Goal: Task Accomplishment & Management: Complete application form

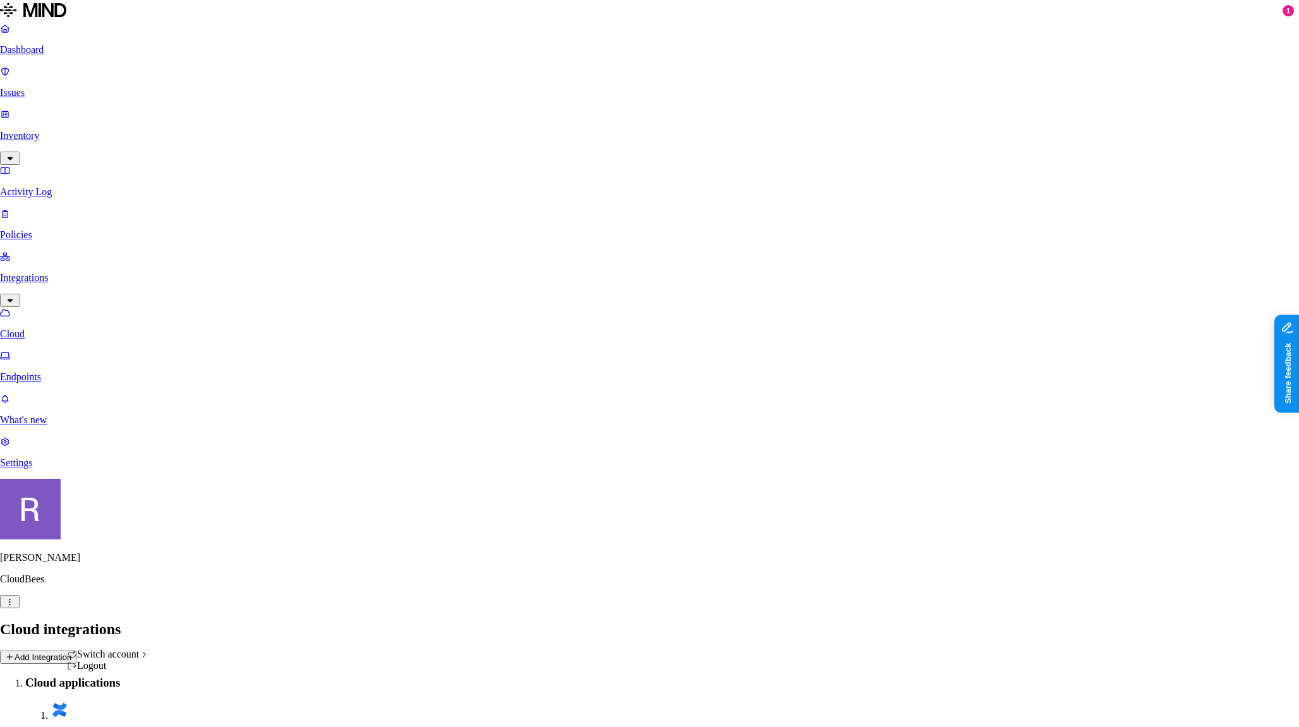
click at [113, 709] on html "Dashboard Issues Inventory Activity Log Policies Integrations Cloud Endpoints W…" at bounding box center [649, 736] width 1299 height 1473
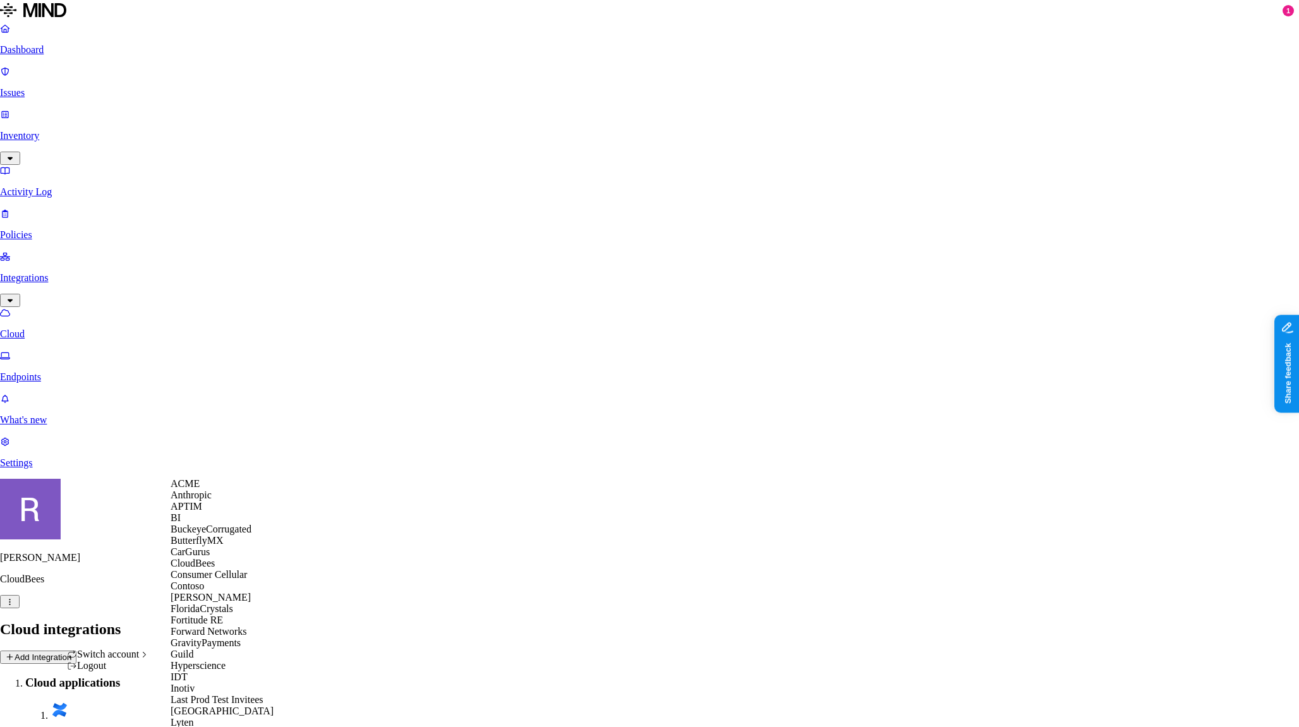
scroll to position [547, 0]
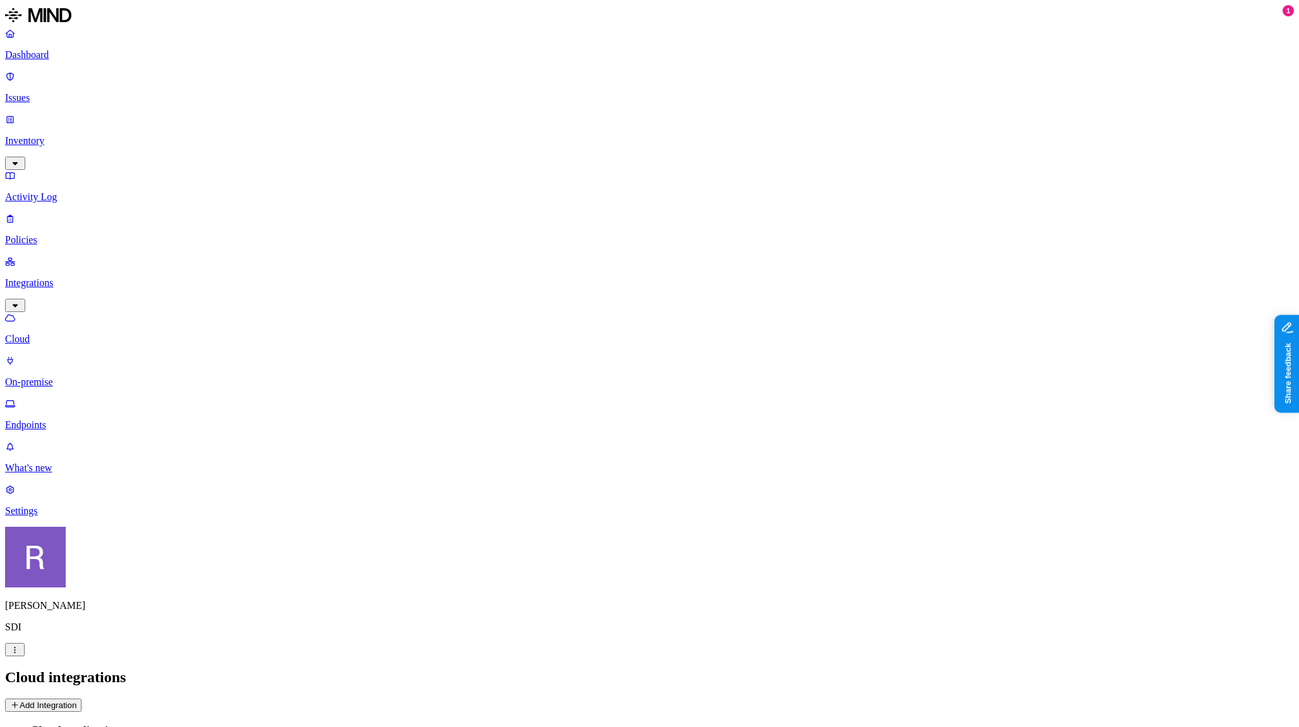
click at [81, 699] on button "Add Integration" at bounding box center [43, 705] width 76 height 13
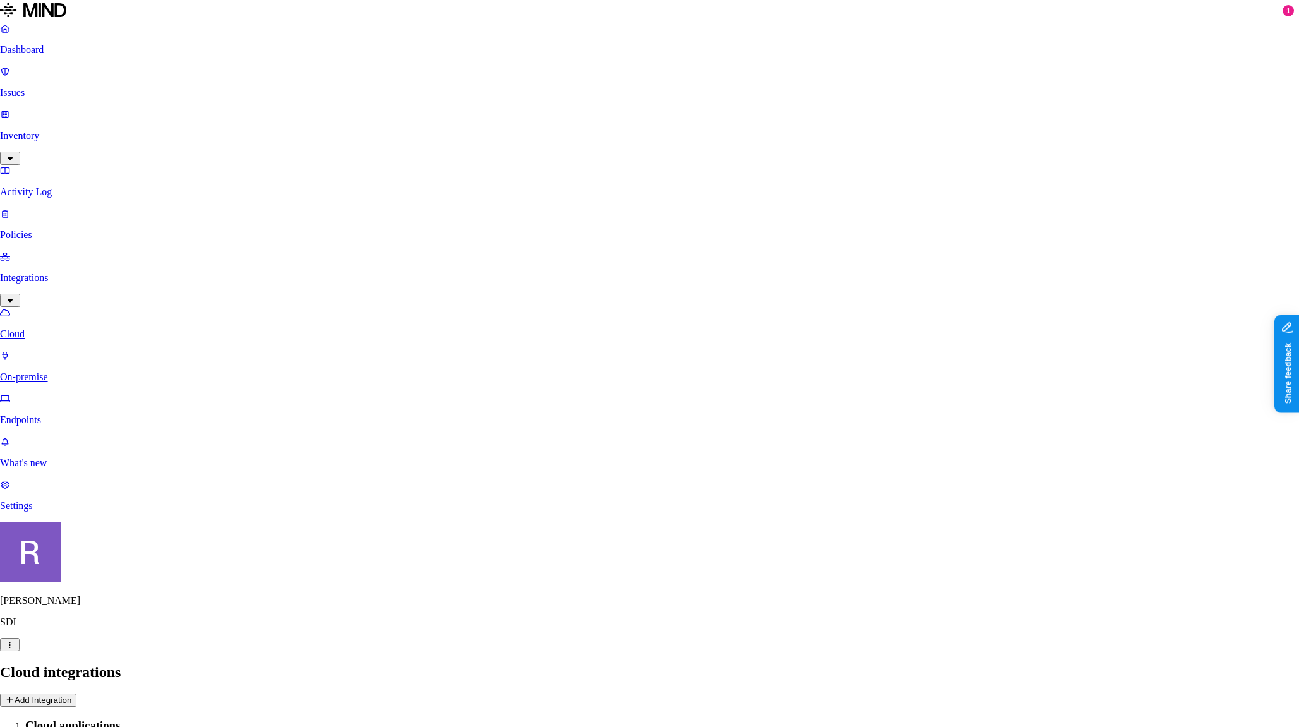
type input "SDI O365"
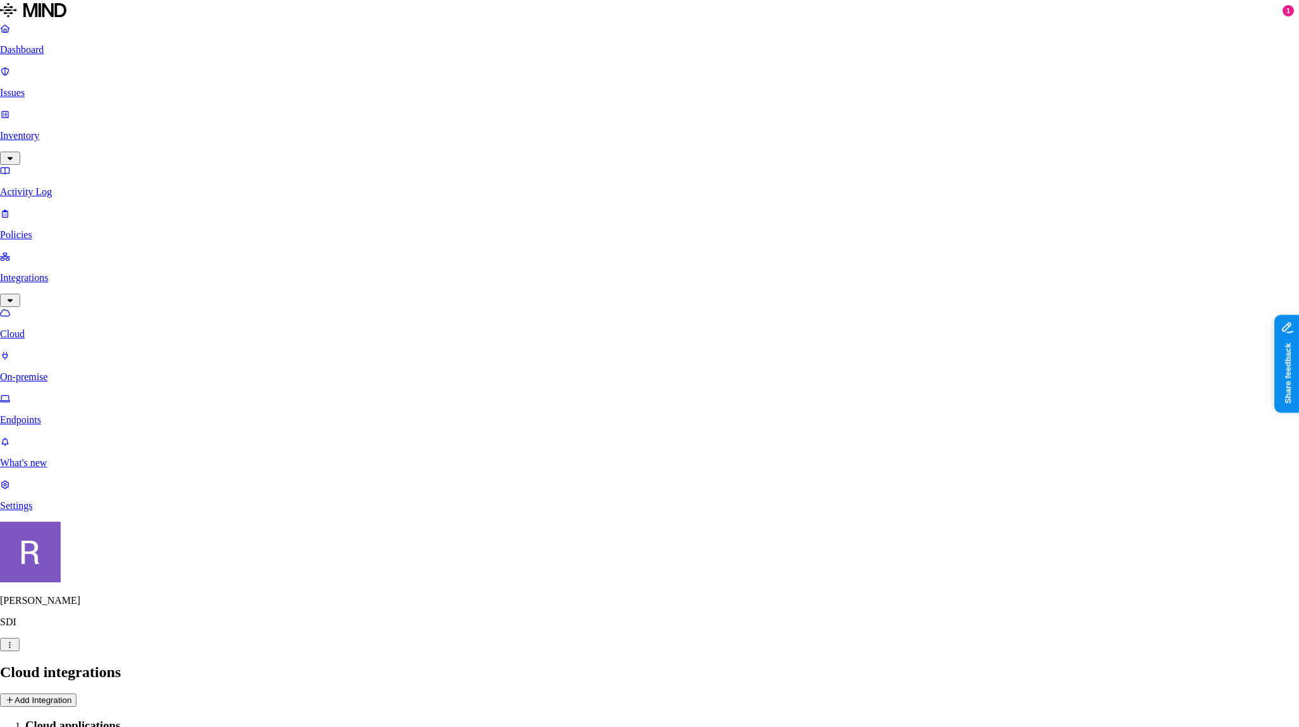
paste input "3a08d171-ec63-4daf-ac07-66694ed34deb"
type input "3a08d171-ec63-4daf-ac07-66694ed34deb"
paste input "2eg8Q~~OHSmPTo7dqPCFk5tKWRqLt9T0YTXCMahx"
type input "2eg8Q~~OHSmPTo7dqPCFk5tKWRqLt9T0YTXCMahx"
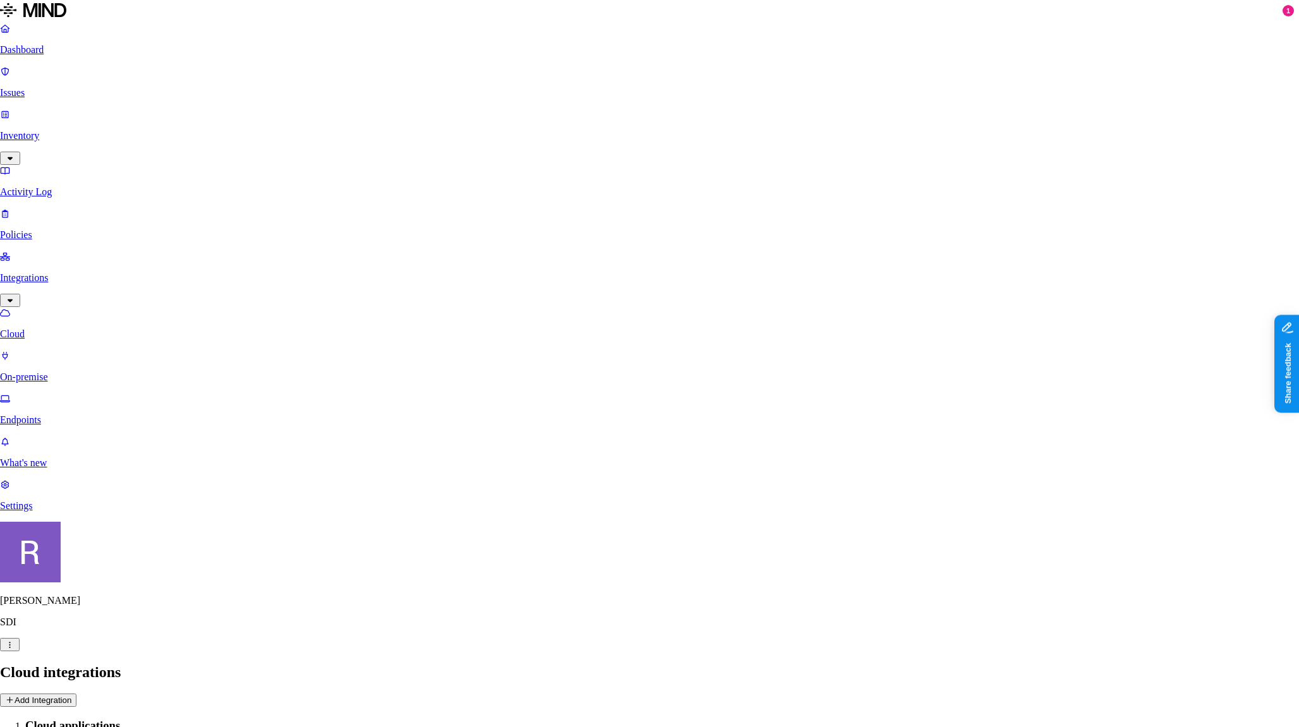
paste input "b4a7574c-39c8-4eaa-8267-097002ffb2e9"
type input "b4a7574c-39c8-4eaa-8267-097002ffb2e9"
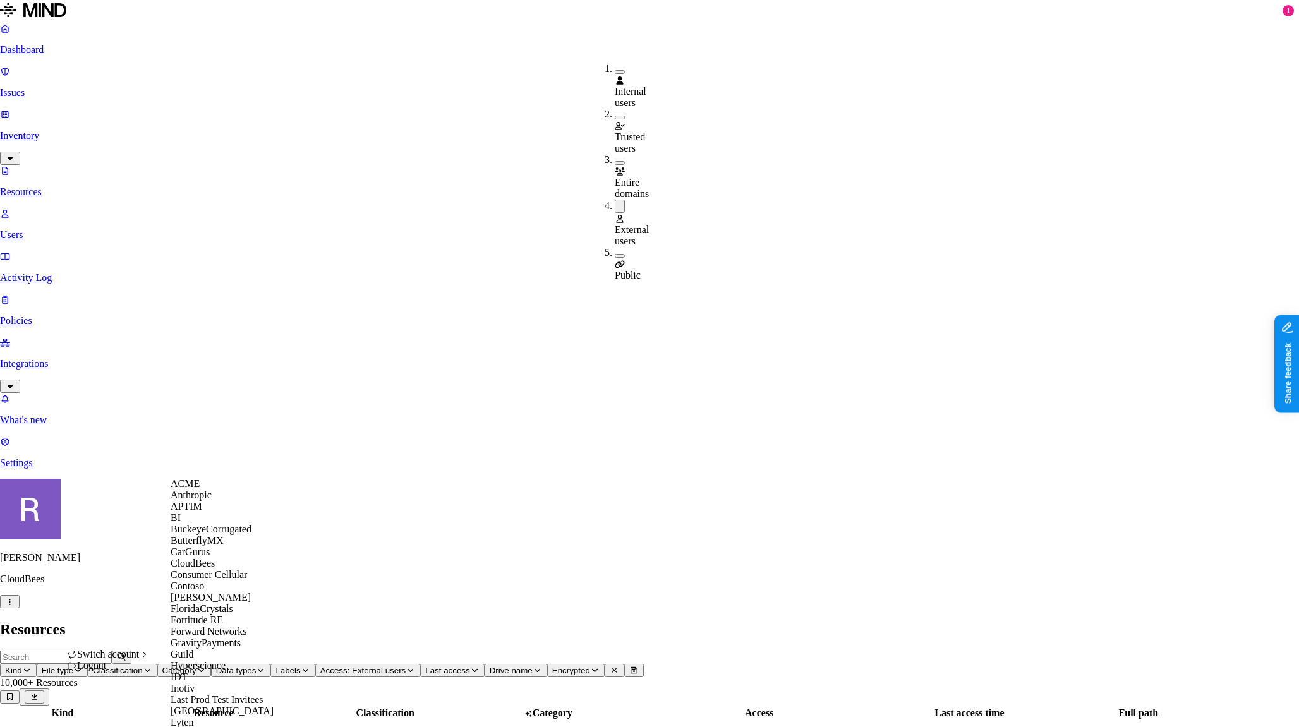
click at [200, 489] on span "ACME" at bounding box center [185, 483] width 29 height 11
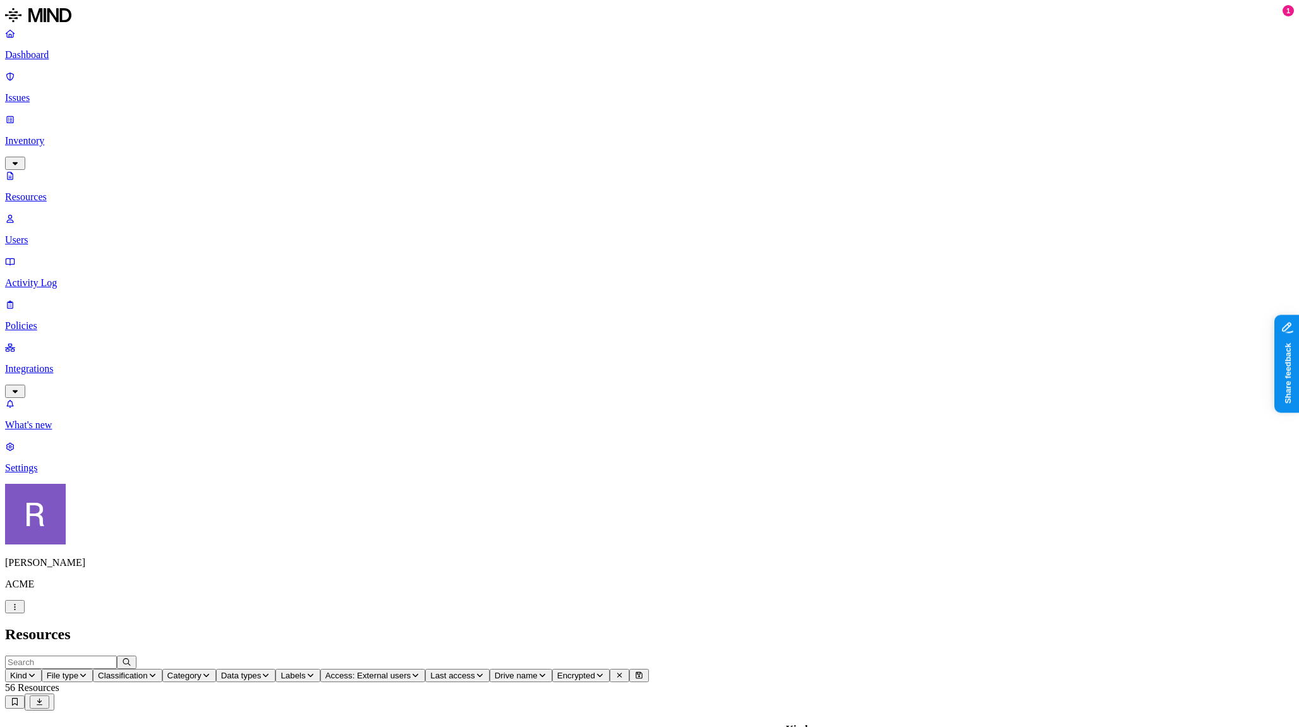
click at [56, 56] on p "Dashboard" at bounding box center [649, 54] width 1289 height 11
